Goal: Task Accomplishment & Management: Use online tool/utility

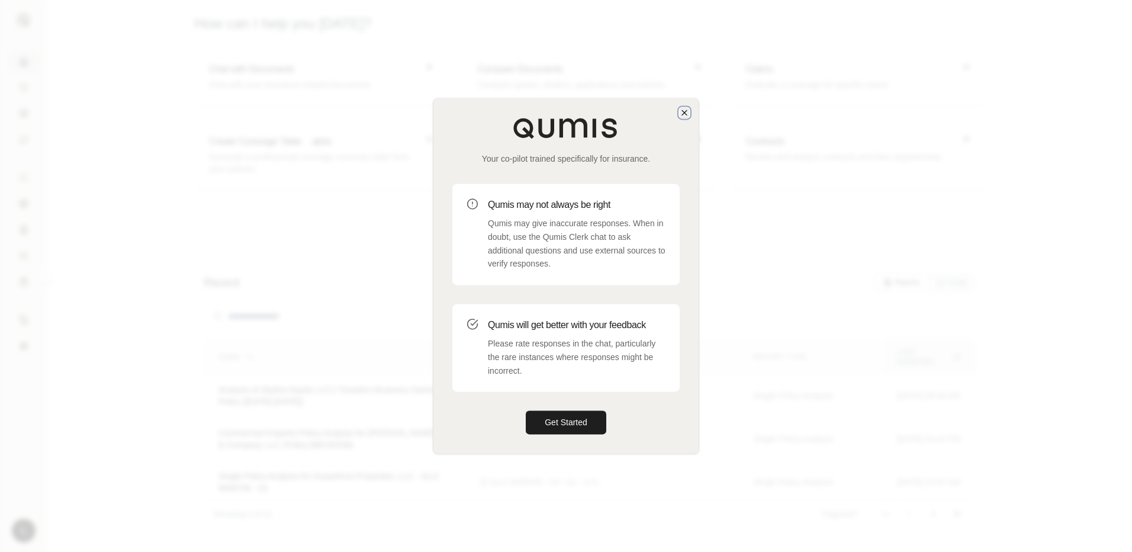
click at [682, 113] on icon "button" at bounding box center [684, 112] width 9 height 9
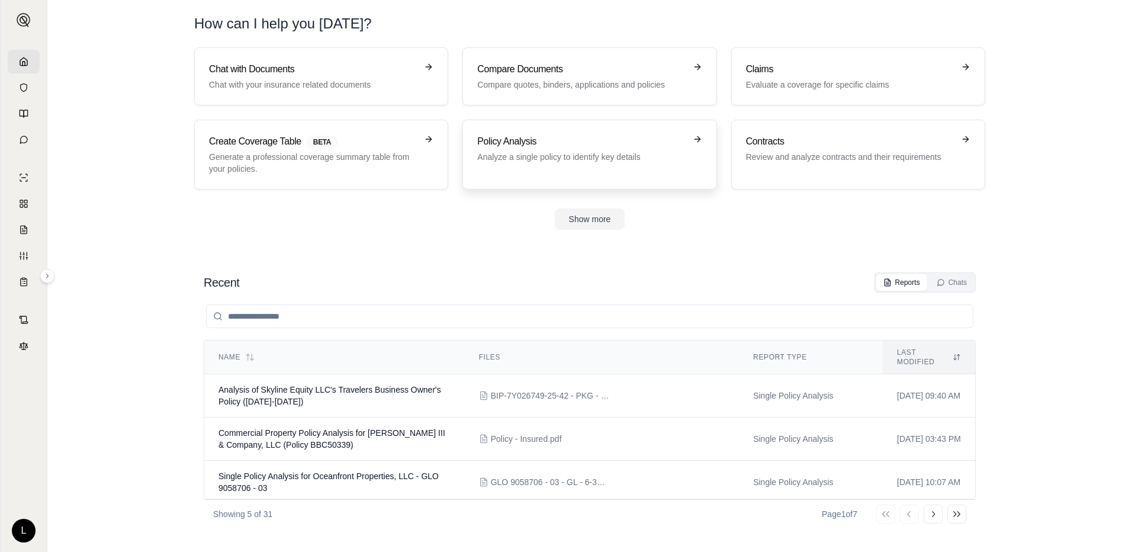
click at [586, 149] on div "Policy Analysis Analyze a single policy to identify key details" at bounding box center [581, 148] width 208 height 28
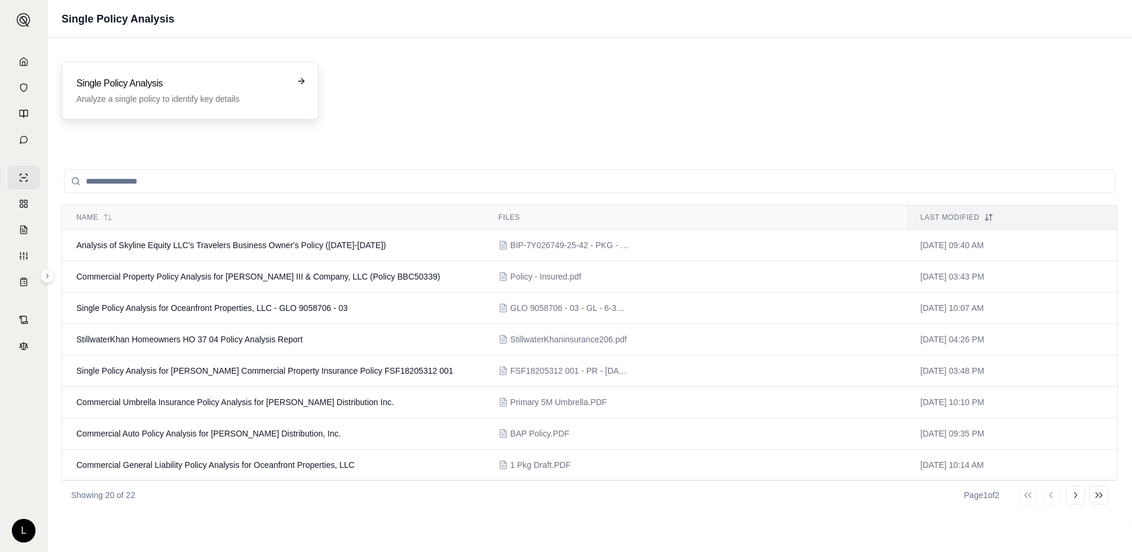
click at [215, 72] on div "Single Policy Analysis Analyze a single policy to identify key details" at bounding box center [190, 91] width 257 height 58
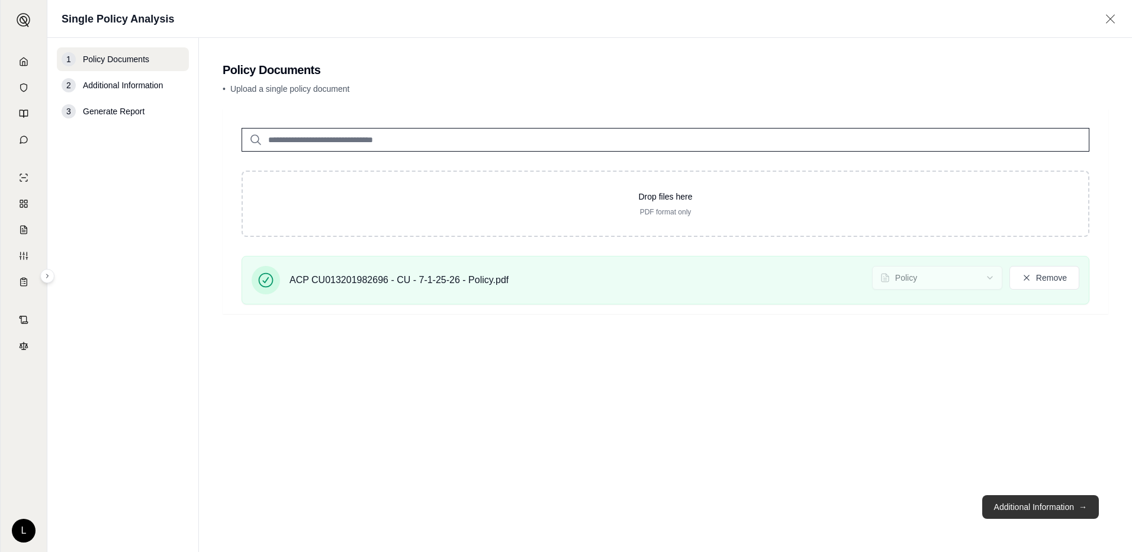
click at [1058, 505] on button "Additional Information →" at bounding box center [1041, 507] width 117 height 24
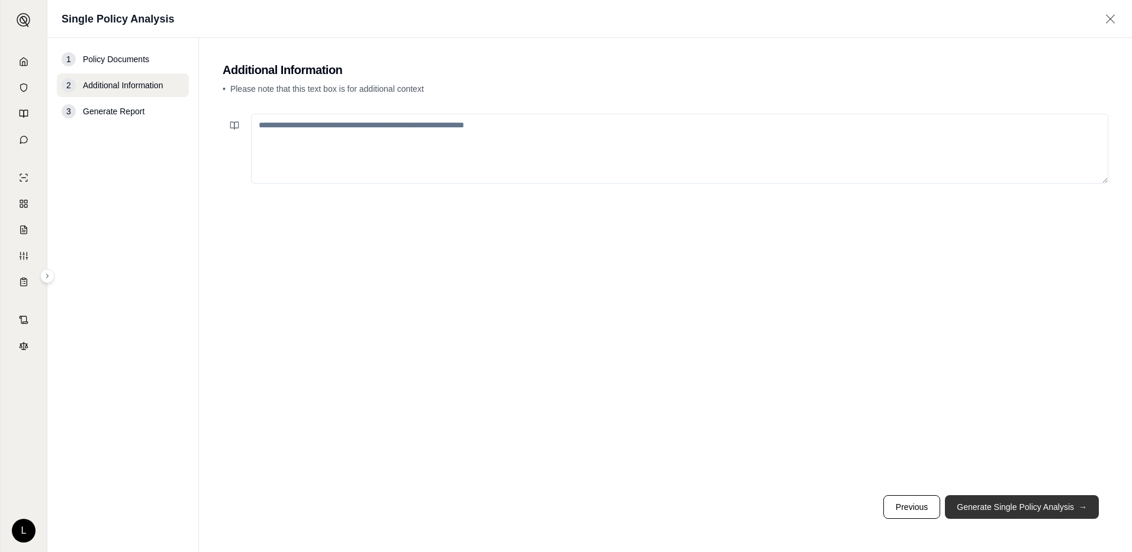
click at [1058, 505] on button "Generate Single Policy Analysis →" at bounding box center [1022, 507] width 154 height 24
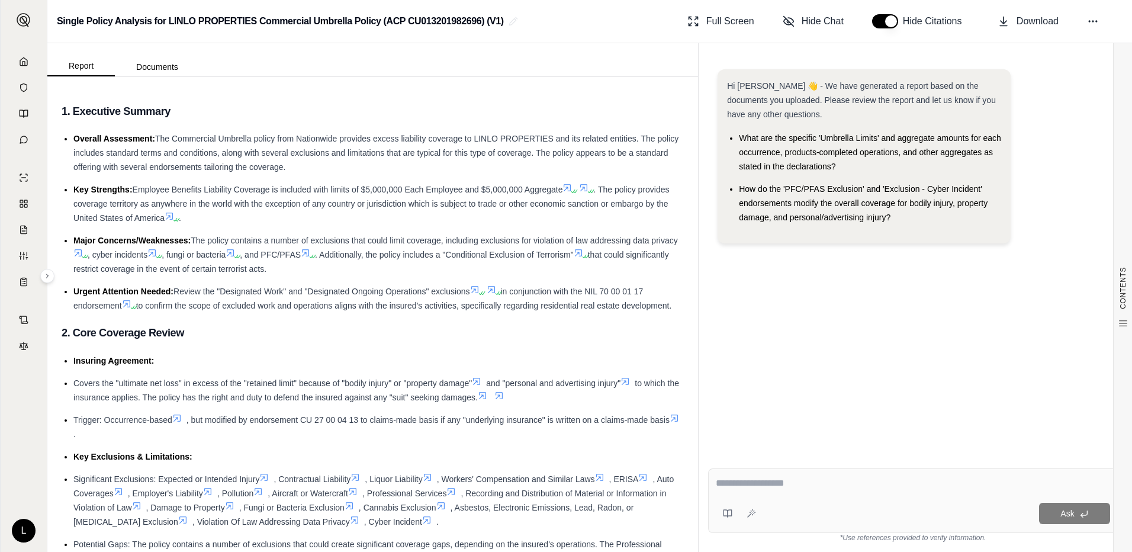
click at [760, 480] on textarea at bounding box center [913, 483] width 394 height 14
type textarea "**********"
click at [753, 514] on icon at bounding box center [751, 513] width 9 height 9
type textarea "**********"
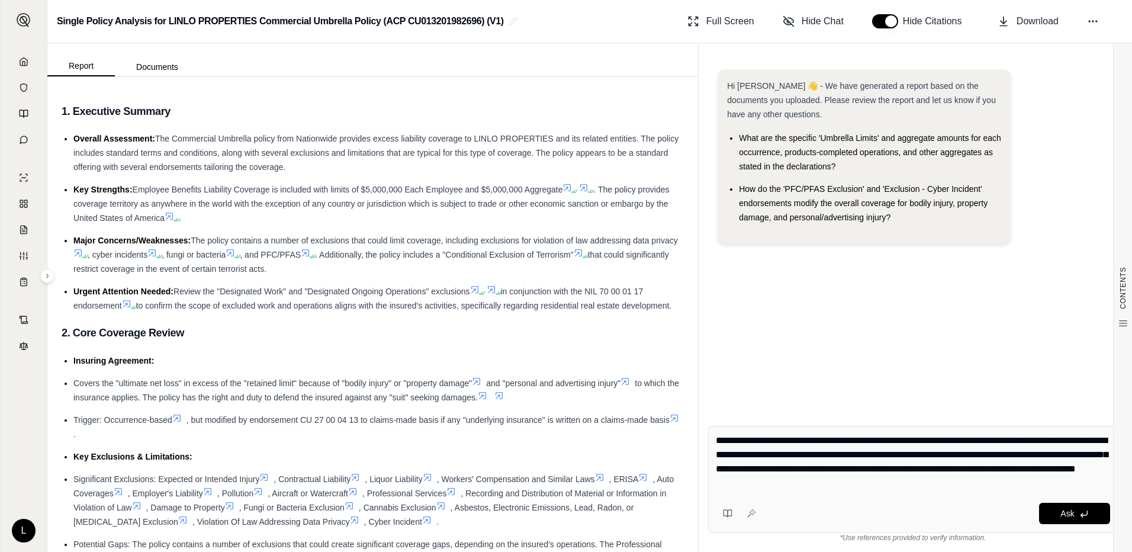
click at [859, 521] on div "Ask" at bounding box center [935, 513] width 349 height 21
click at [1071, 516] on span "Ask" at bounding box center [1068, 513] width 14 height 9
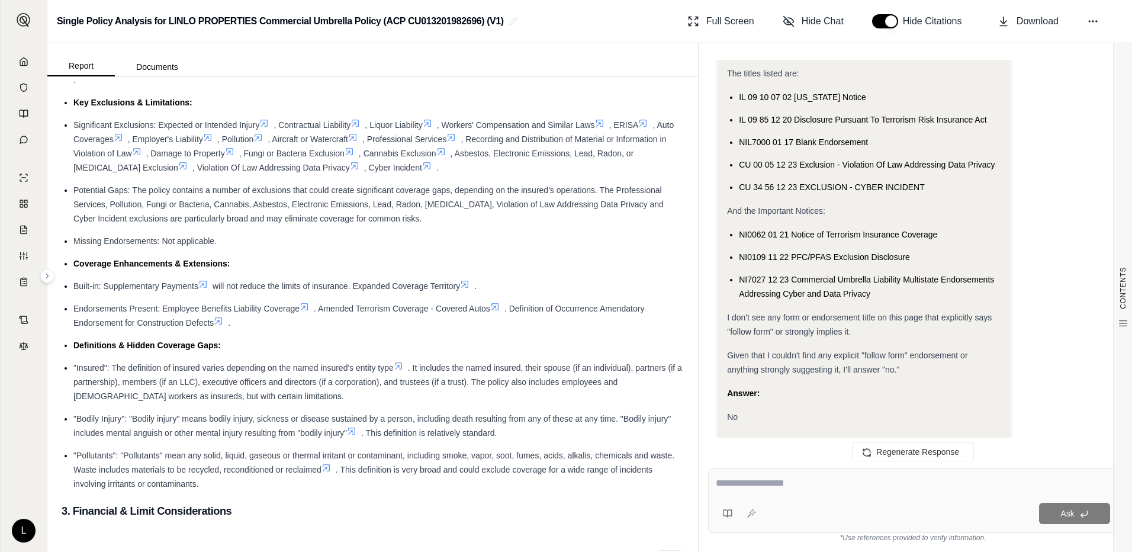
scroll to position [355, 0]
